Goal: Task Accomplishment & Management: Use online tool/utility

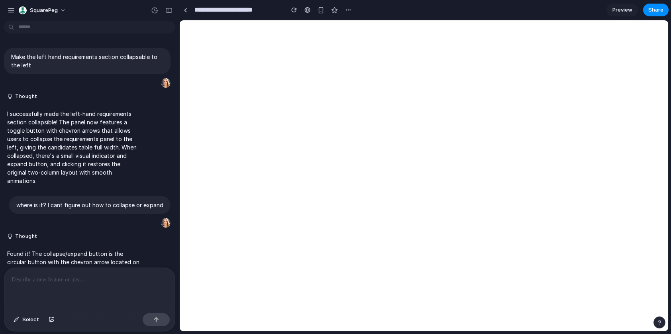
scroll to position [873, 0]
